Goal: Task Accomplishment & Management: Complete application form

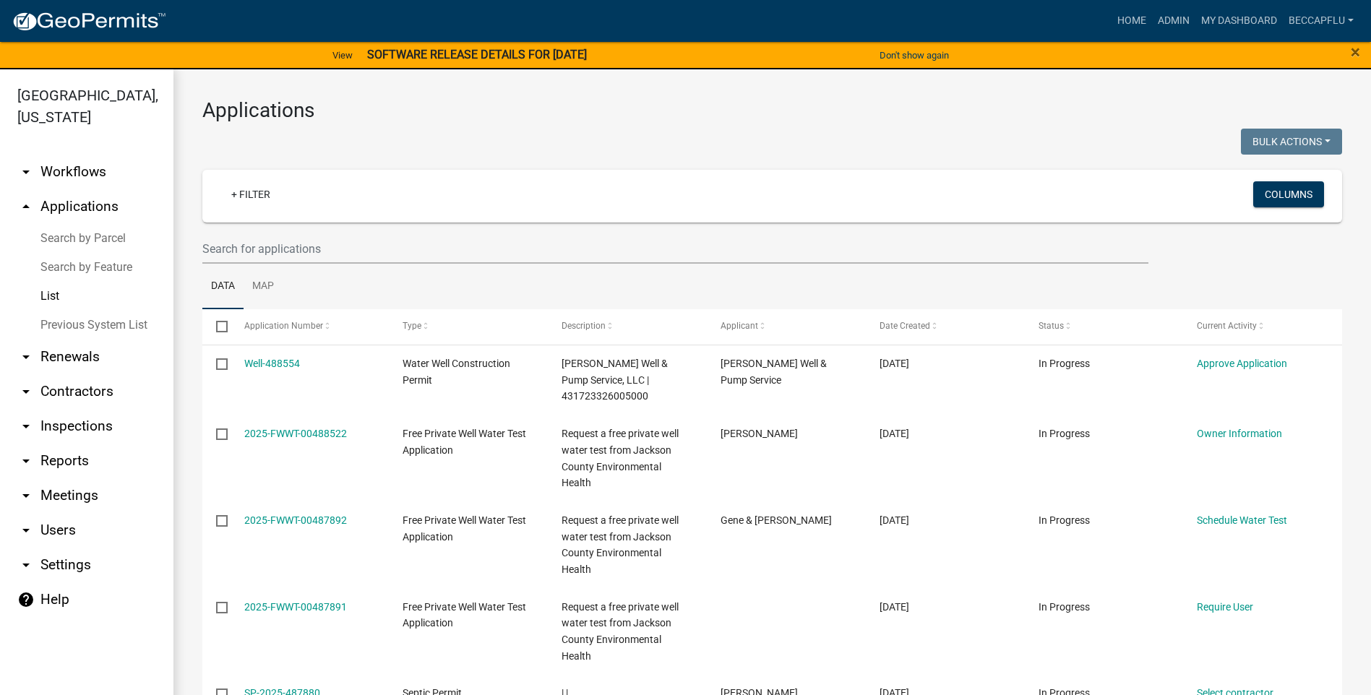
select select "3: 100"
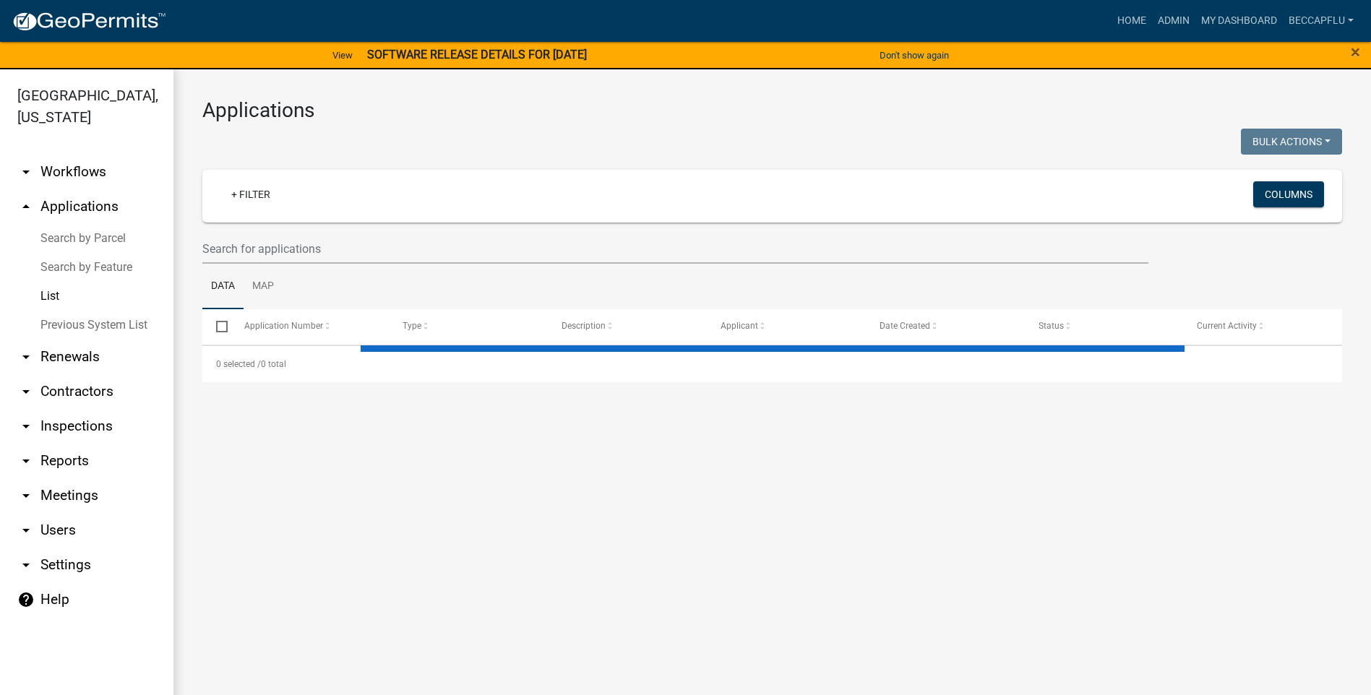
select select "3: 100"
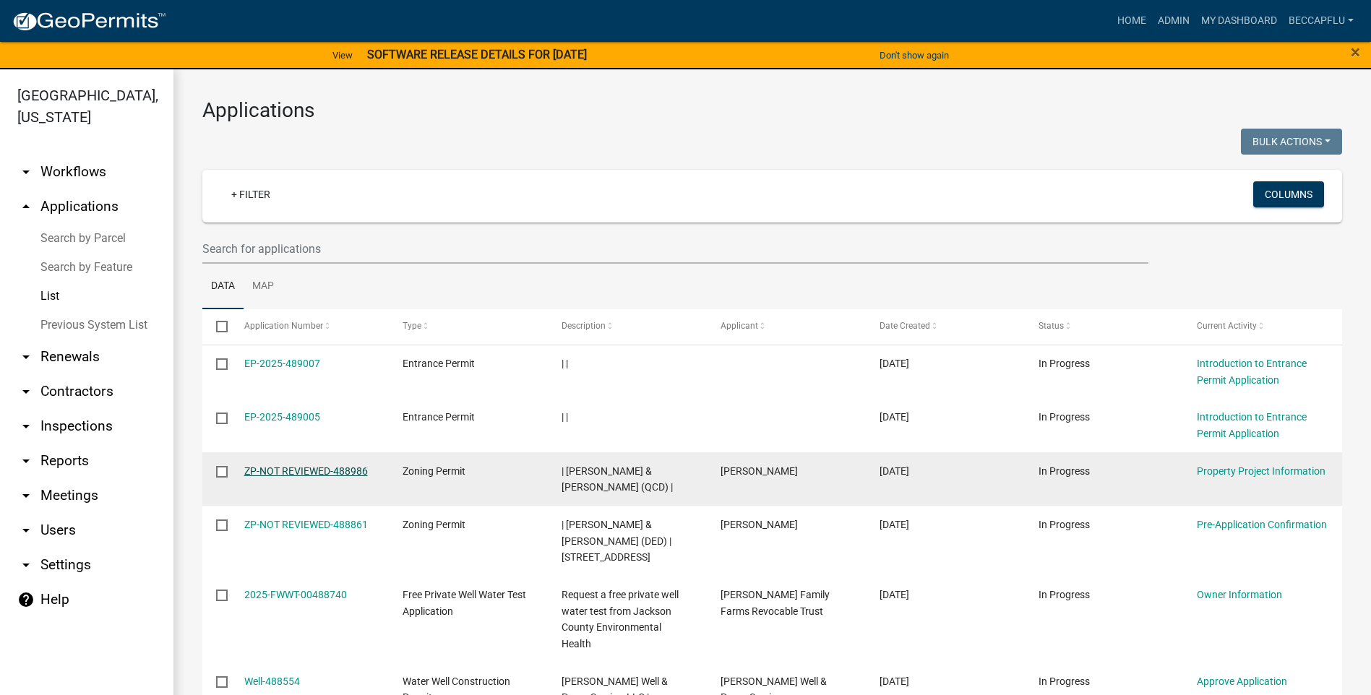
click at [300, 476] on link "ZP-NOT REVIEWED-488986" at bounding box center [306, 471] width 124 height 12
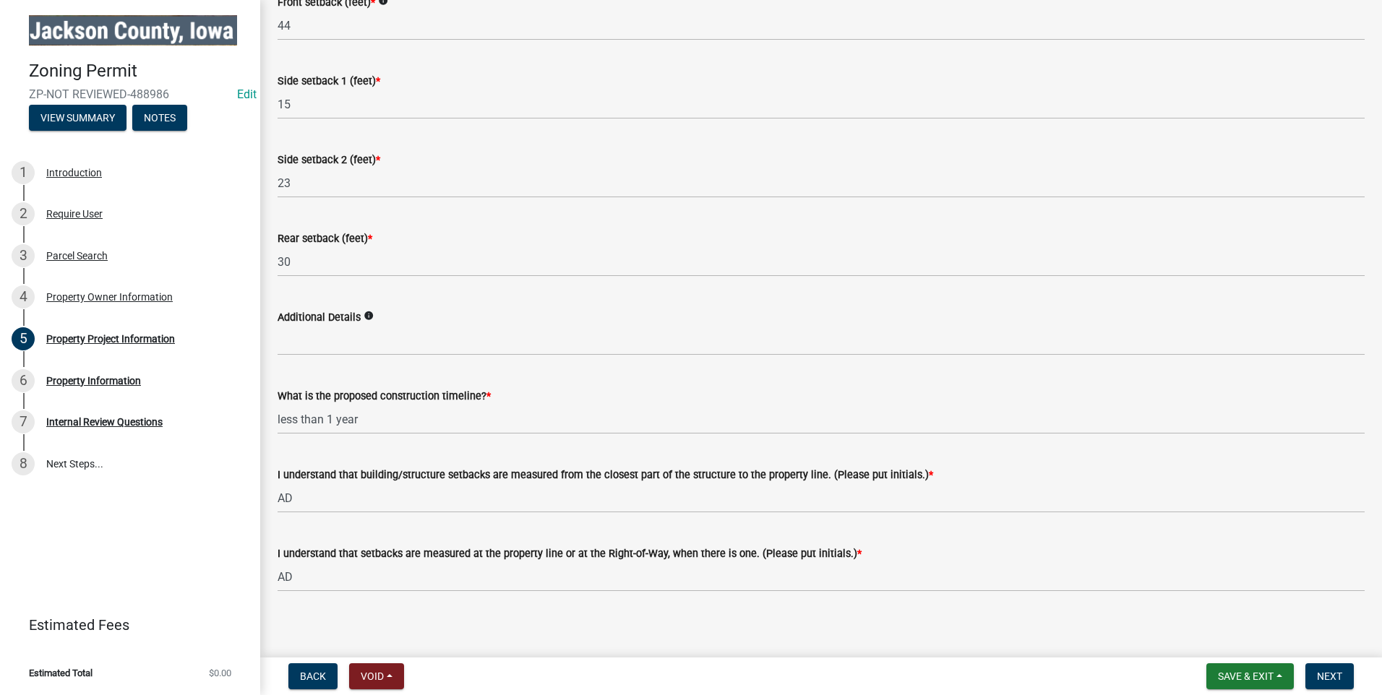
scroll to position [2123, 0]
click at [59, 256] on div "Parcel Search" at bounding box center [76, 256] width 61 height 10
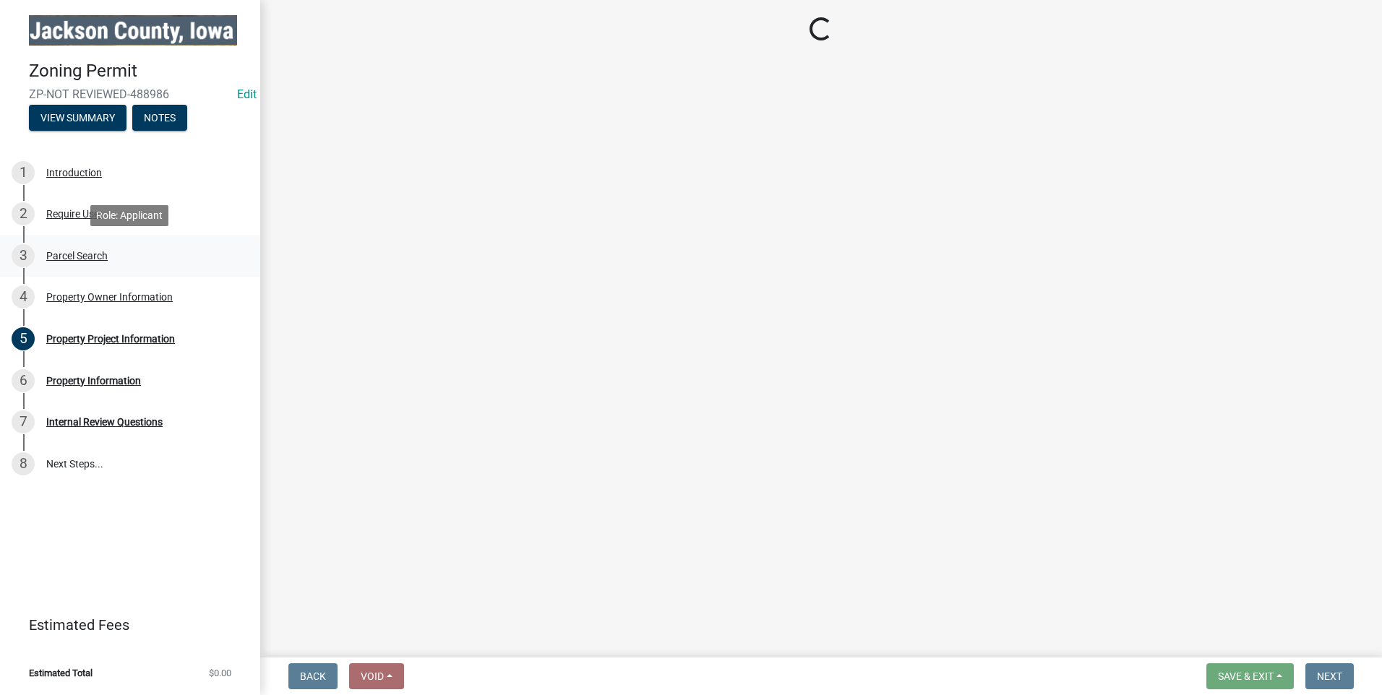
scroll to position [0, 0]
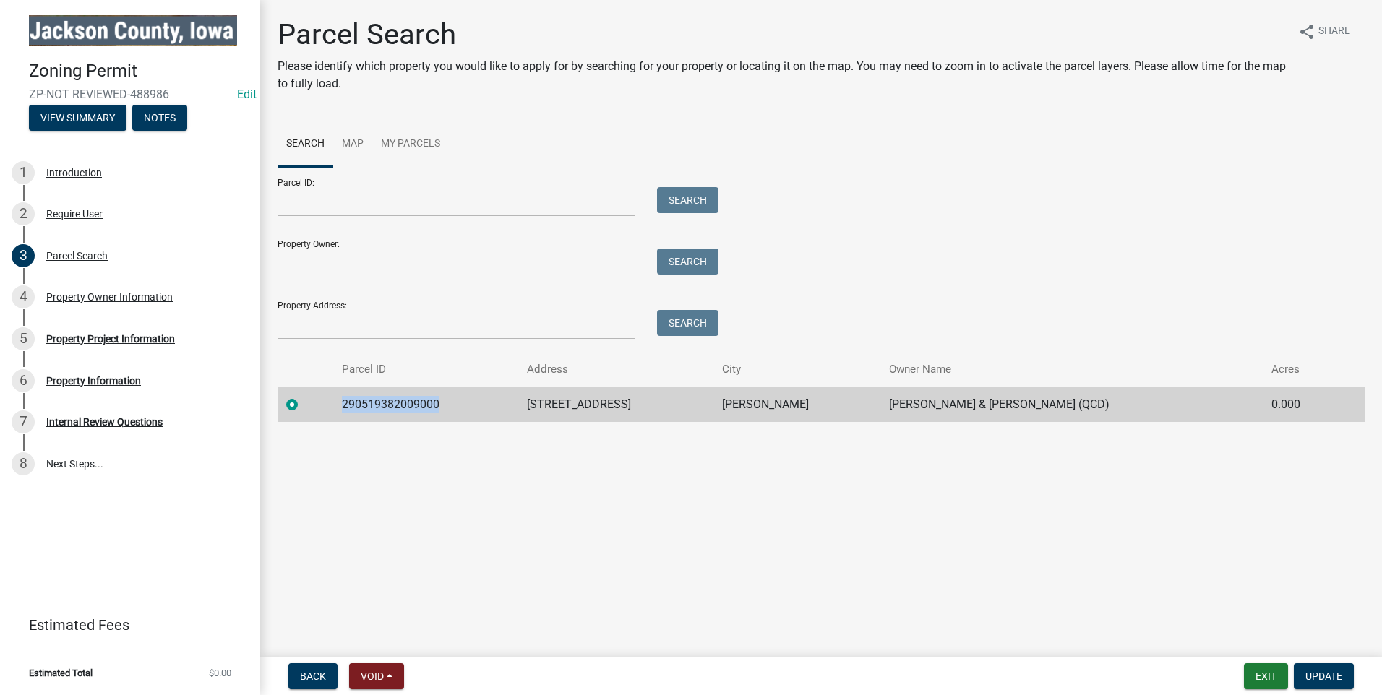
drag, startPoint x: 444, startPoint y: 400, endPoint x: 337, endPoint y: 408, distance: 108.0
click at [337, 408] on tr "290519382009000 24102 E CIRCLE DR BERNARD DeLoe, Andrew S & Shana R (QCD) 0.000" at bounding box center [820, 404] width 1087 height 35
drag, startPoint x: 337, startPoint y: 408, endPoint x: 370, endPoint y: 404, distance: 33.5
copy td "290519382009000"
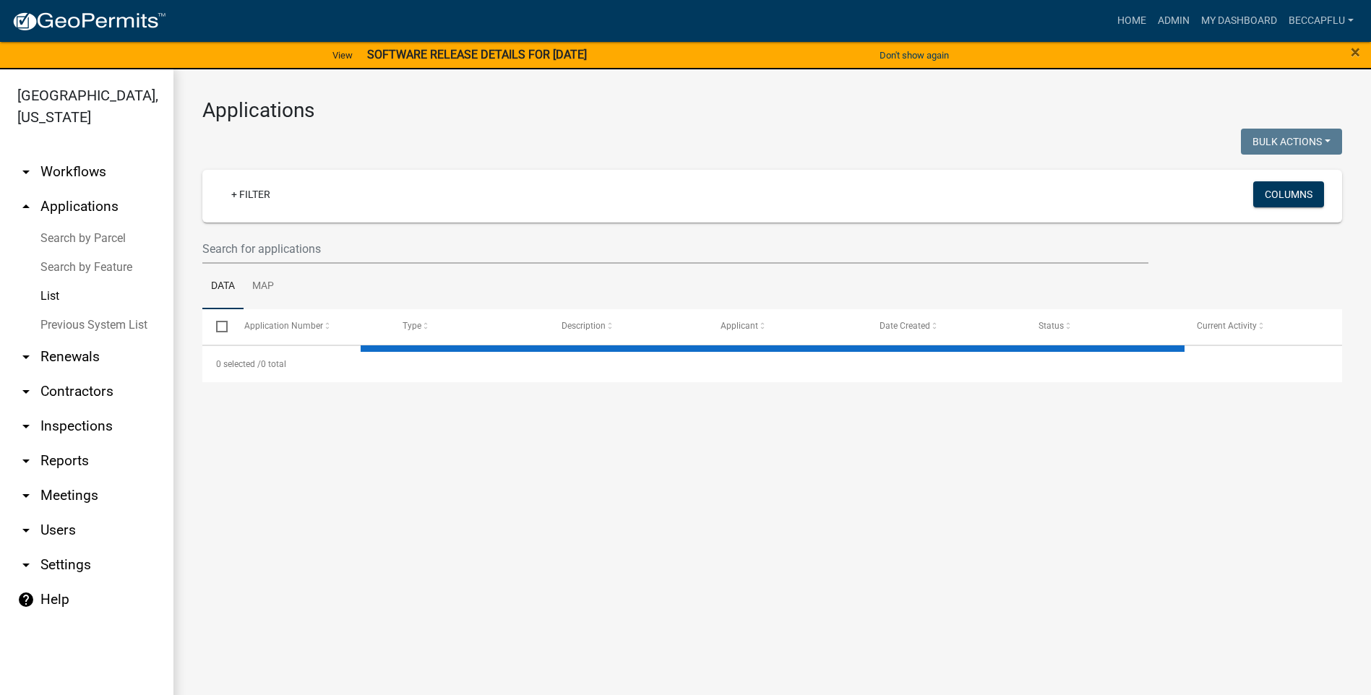
select select "3: 100"
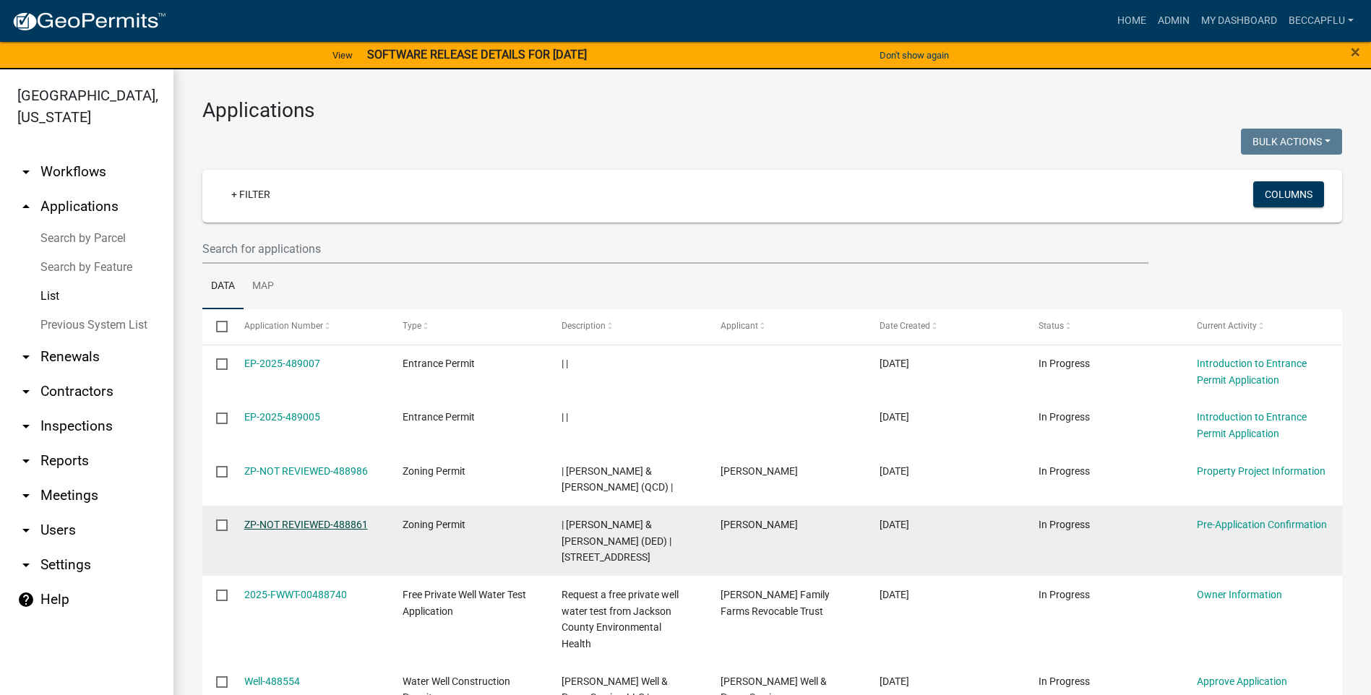
click at [346, 522] on link "ZP-NOT REVIEWED-488861" at bounding box center [306, 525] width 124 height 12
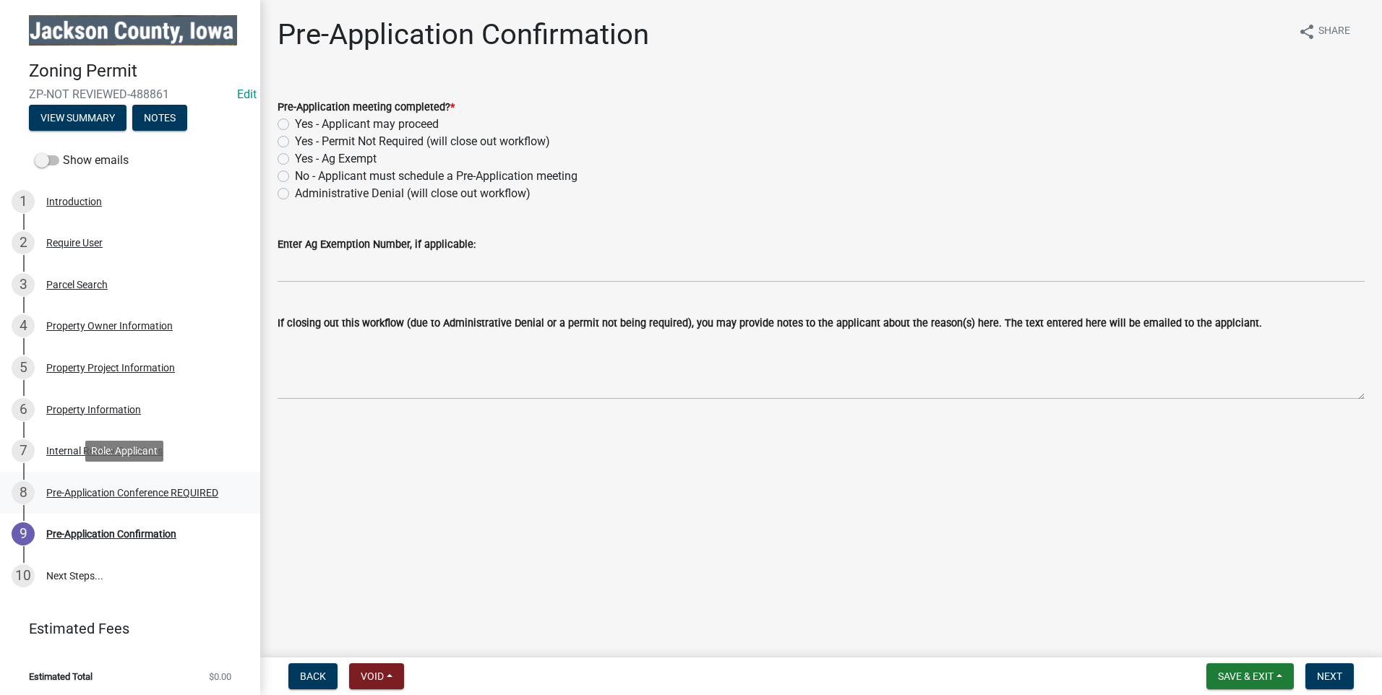
click at [97, 484] on div "8 Pre-Application Conference REQUIRED" at bounding box center [124, 492] width 225 height 23
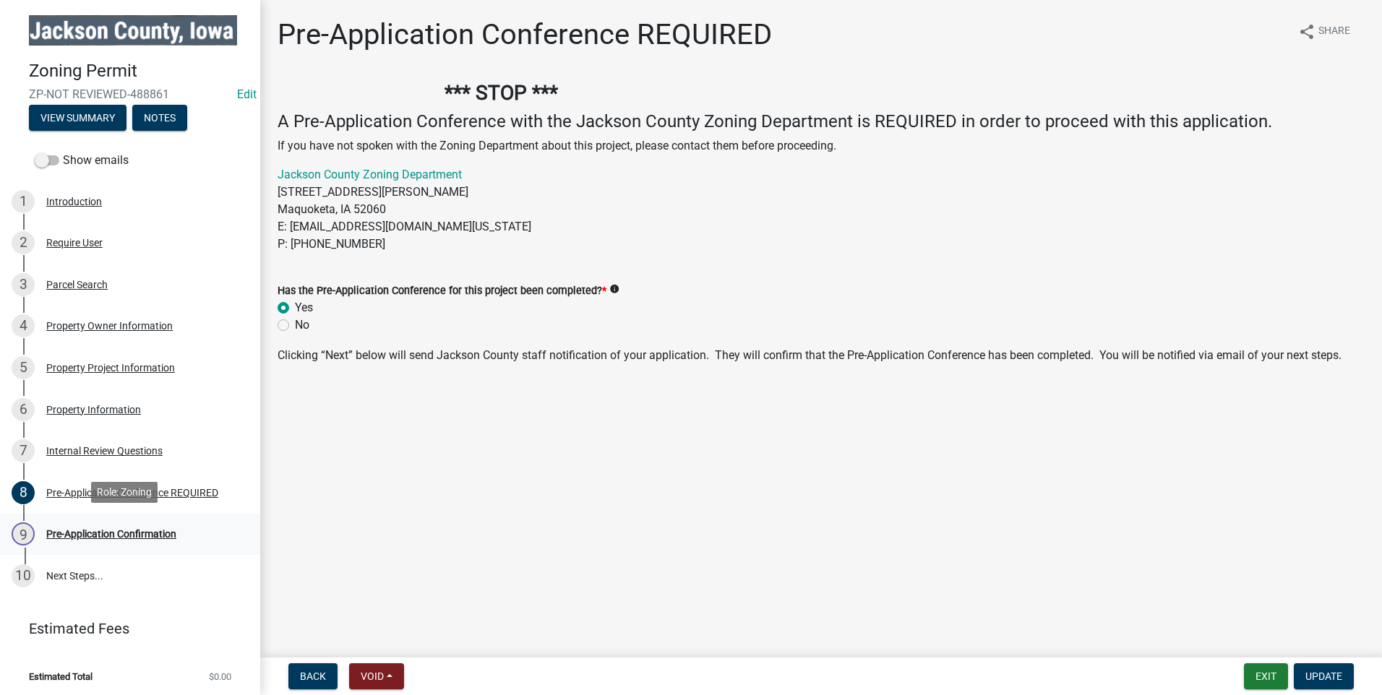
click at [88, 529] on div "Pre-Application Confirmation" at bounding box center [111, 534] width 130 height 10
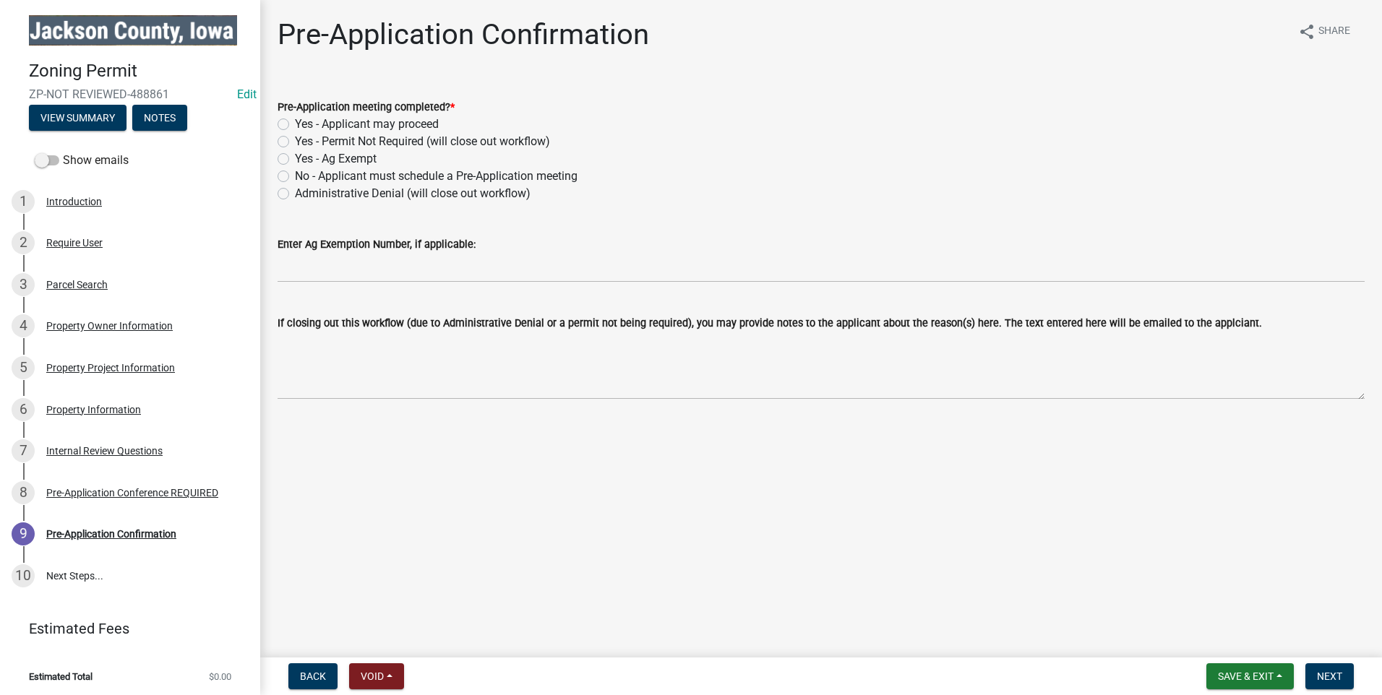
click at [283, 118] on div "Yes - Applicant may proceed" at bounding box center [820, 124] width 1087 height 17
click at [295, 126] on label "Yes - Applicant may proceed" at bounding box center [367, 124] width 144 height 17
click at [295, 125] on input "Yes - Applicant may proceed" at bounding box center [299, 120] width 9 height 9
radio input "true"
click at [1322, 674] on span "Next" at bounding box center [1329, 677] width 25 height 12
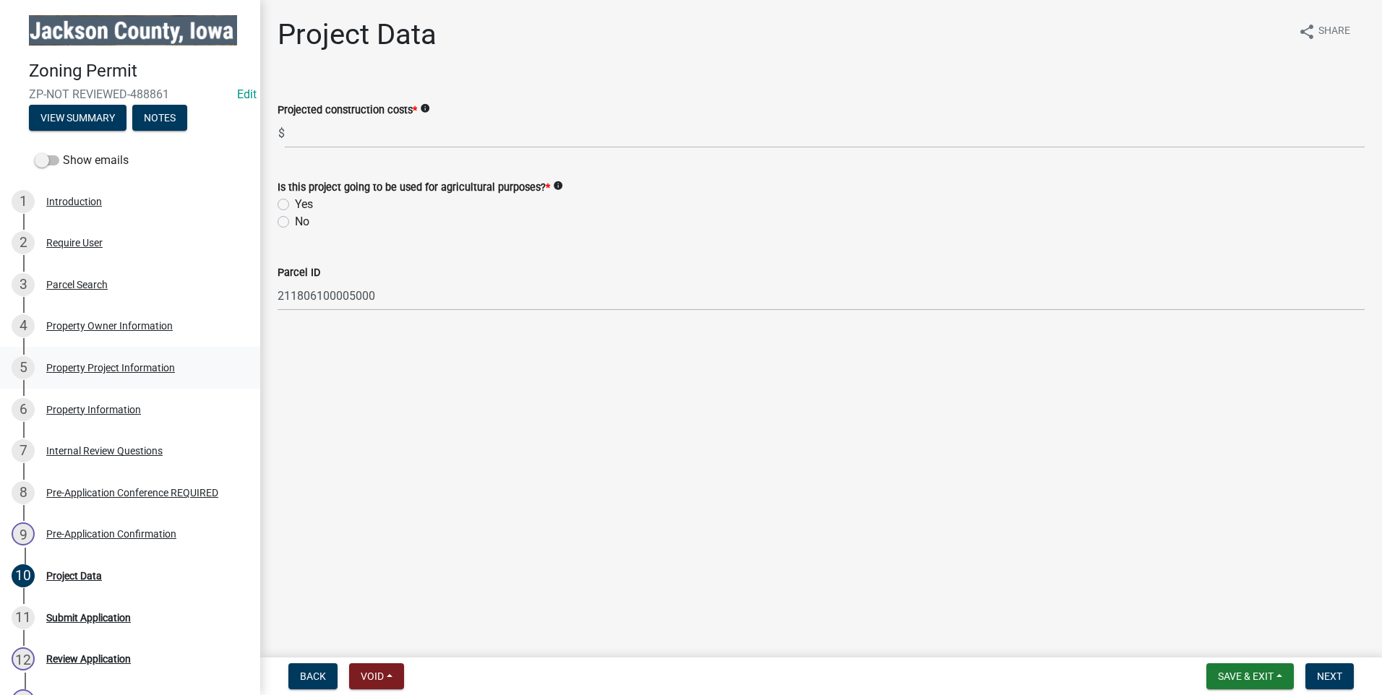
click at [91, 366] on div "Property Project Information" at bounding box center [110, 368] width 129 height 10
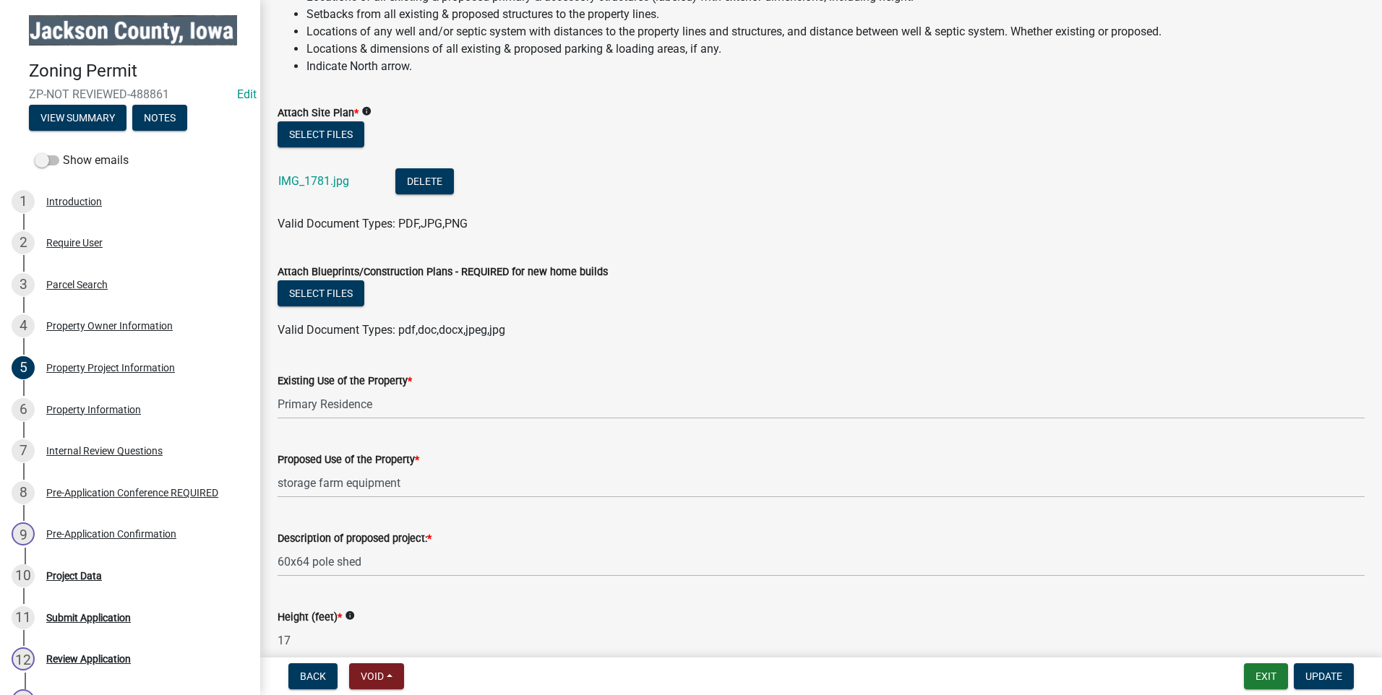
scroll to position [1435, 0]
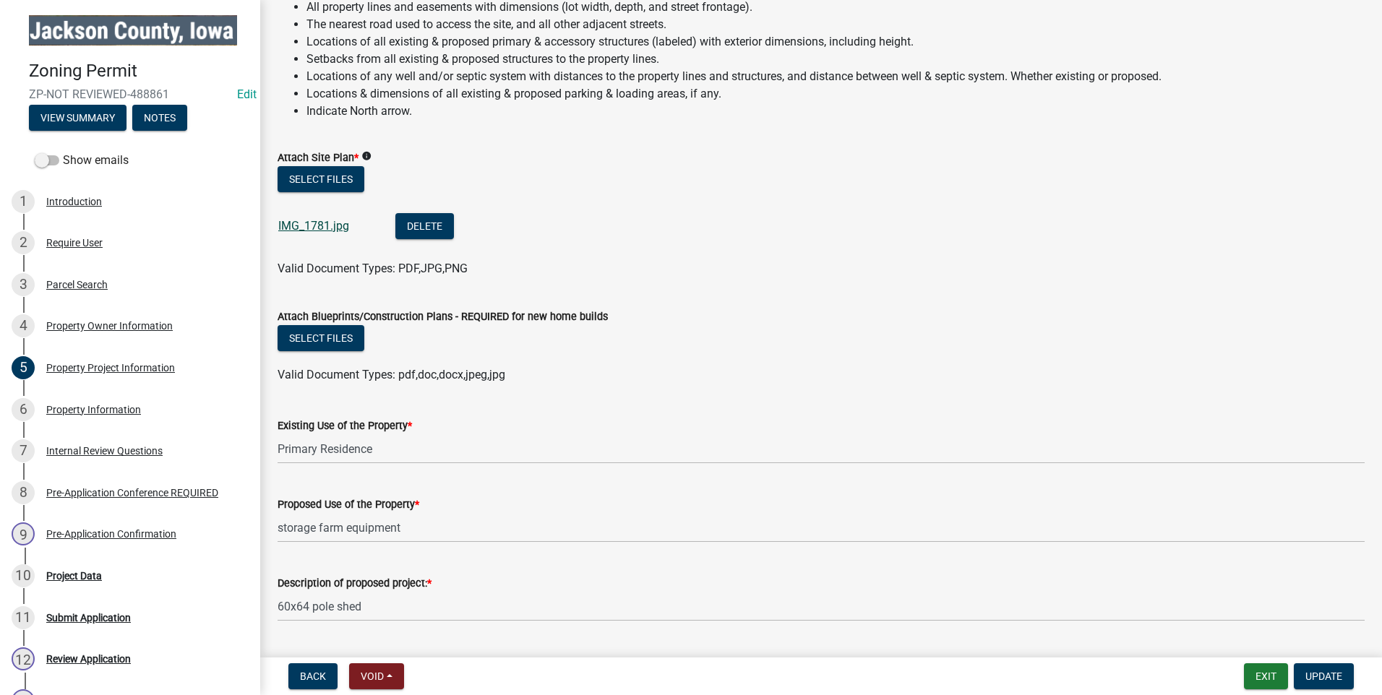
click at [316, 221] on link "IMG_1781.jpg" at bounding box center [313, 226] width 71 height 14
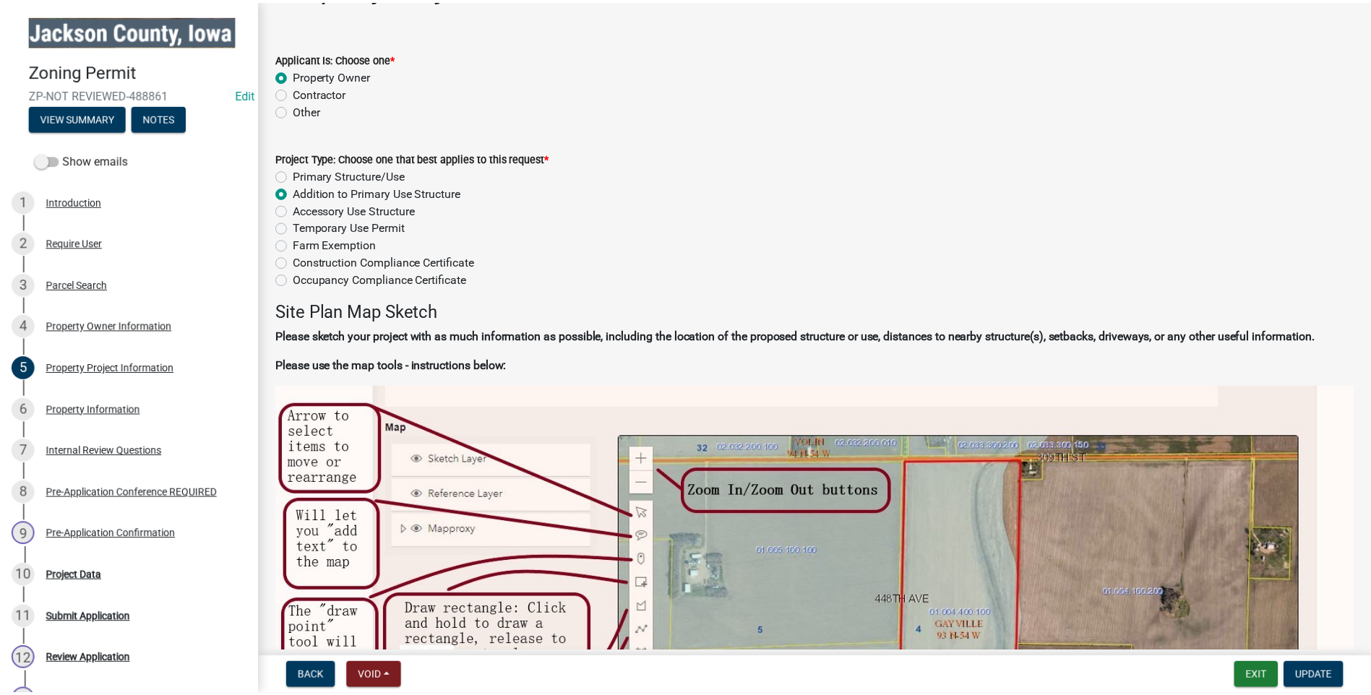
scroll to position [0, 0]
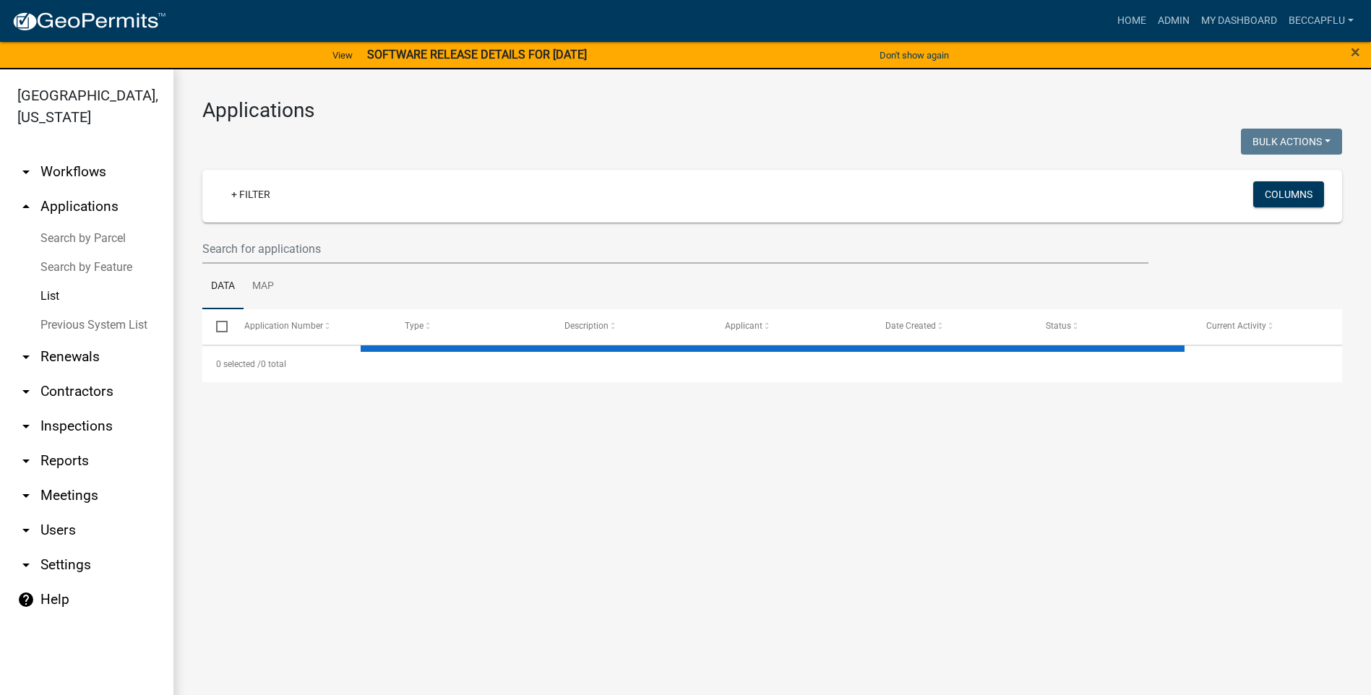
select select "3: 100"
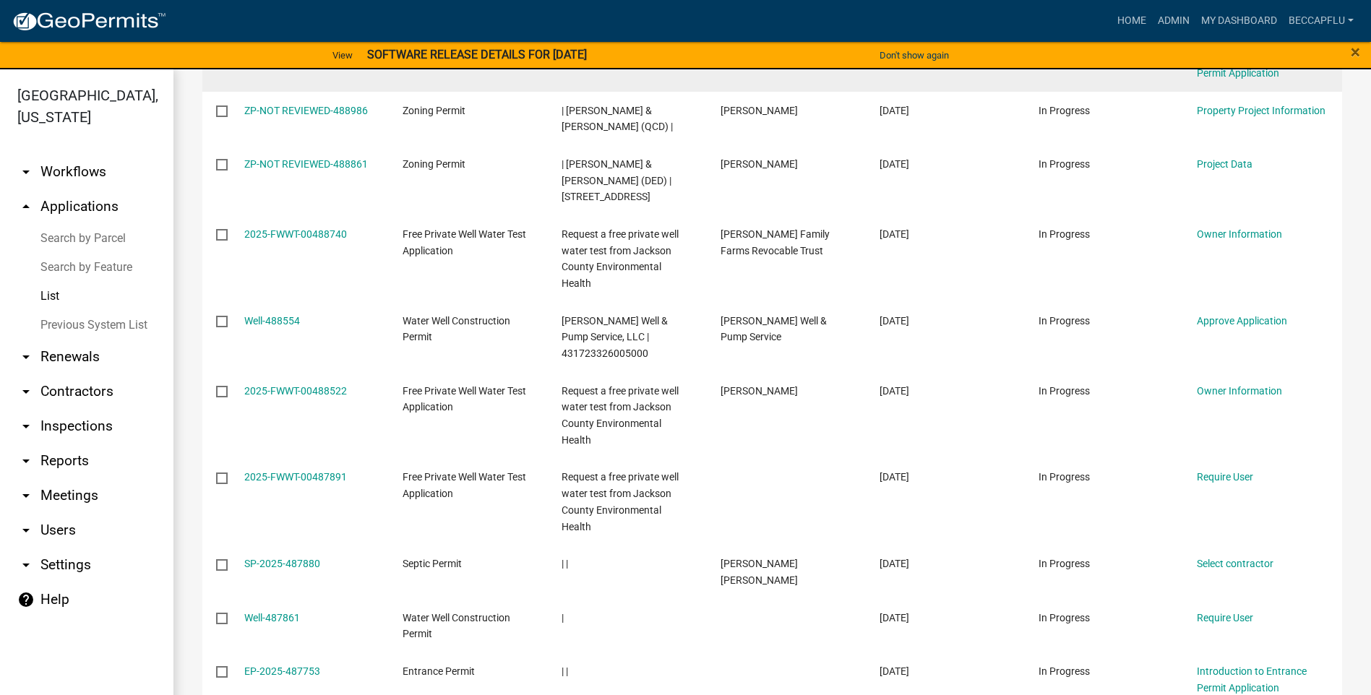
scroll to position [361, 0]
